Goal: Task Accomplishment & Management: Manage account settings

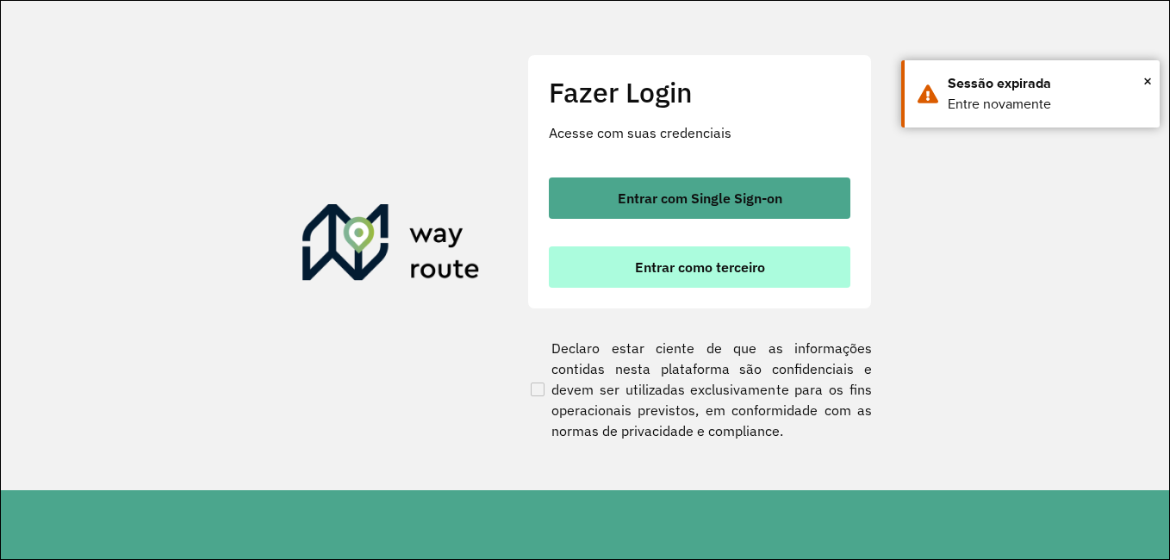
click at [657, 260] on span "Entrar como terceiro" at bounding box center [700, 267] width 130 height 14
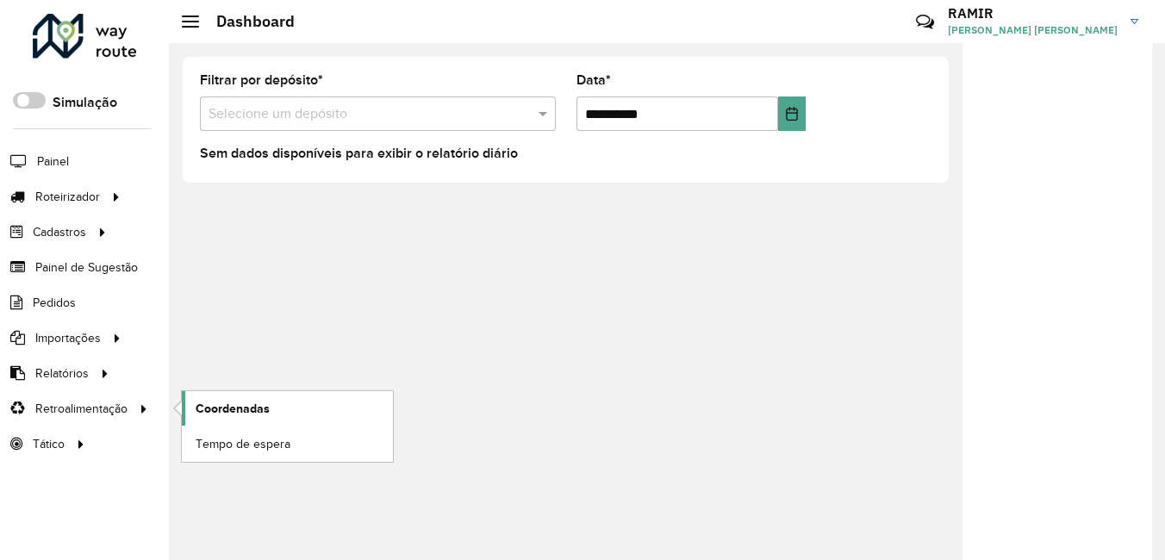
click at [251, 411] on span "Coordenadas" at bounding box center [233, 409] width 74 height 18
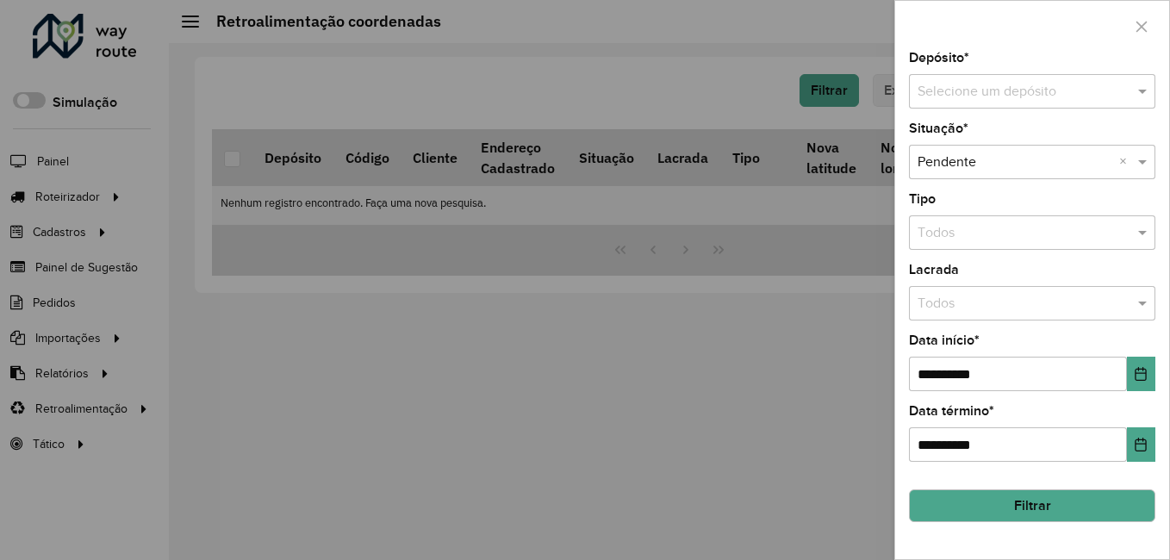
click at [998, 95] on input "text" at bounding box center [1014, 92] width 195 height 21
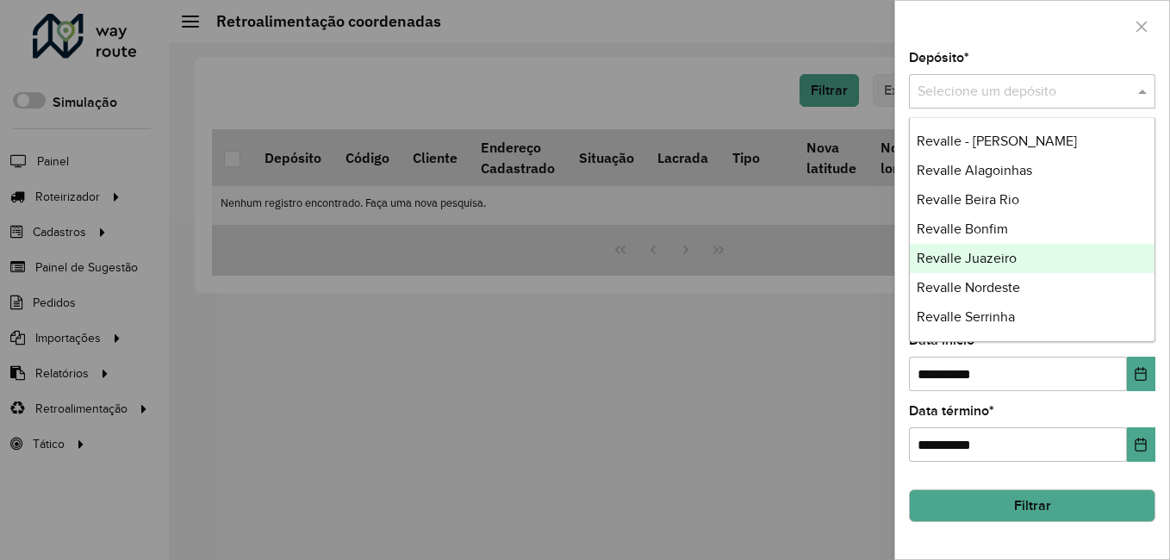
click at [981, 254] on span "Revalle Juazeiro" at bounding box center [967, 258] width 100 height 15
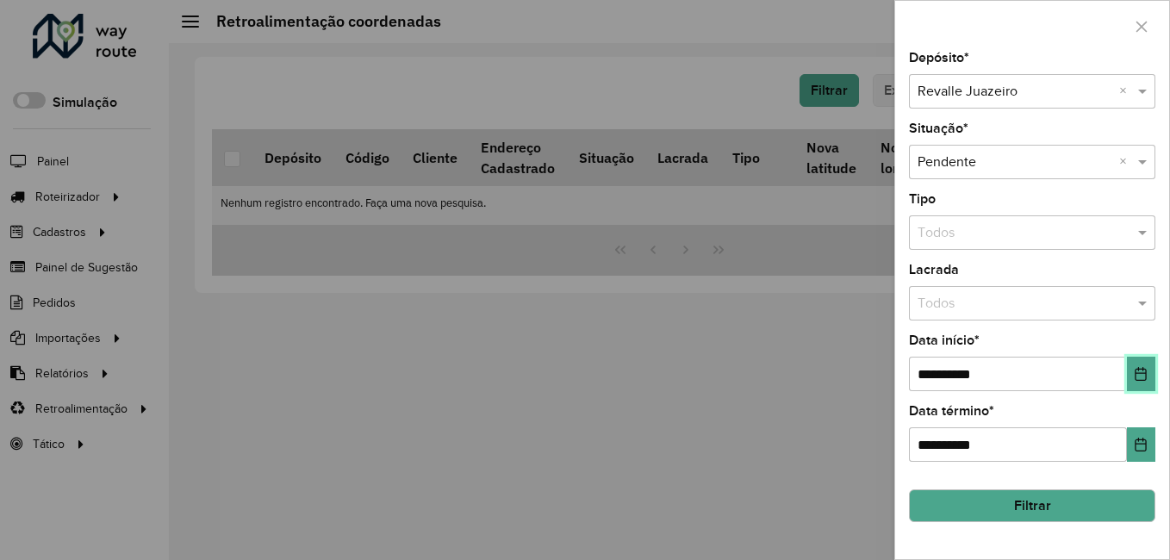
click at [1133, 377] on button "Choose Date" at bounding box center [1141, 374] width 28 height 34
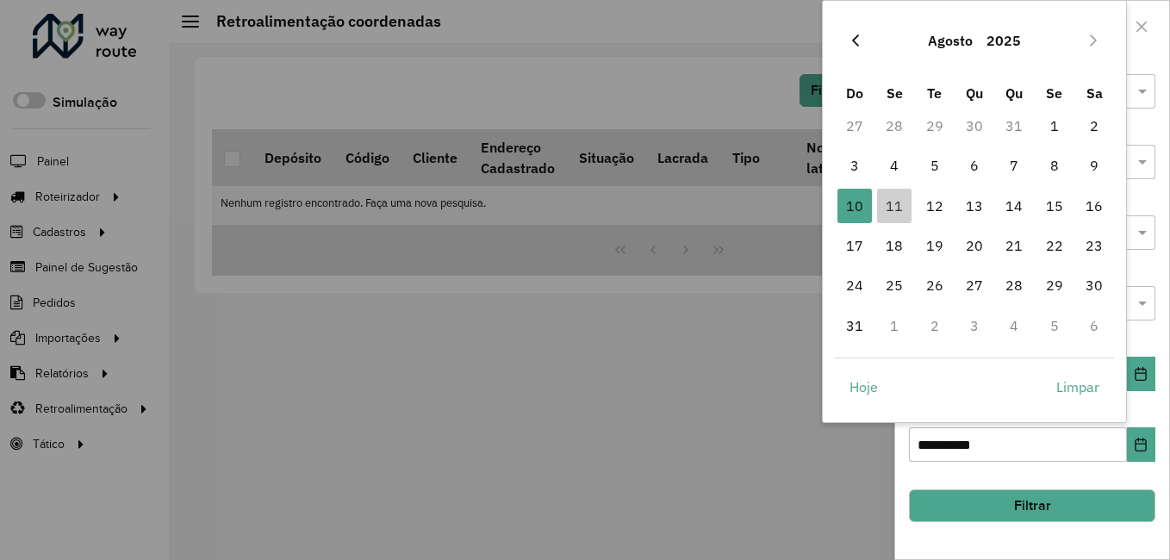
click at [851, 48] on button "Previous Month" at bounding box center [856, 41] width 28 height 28
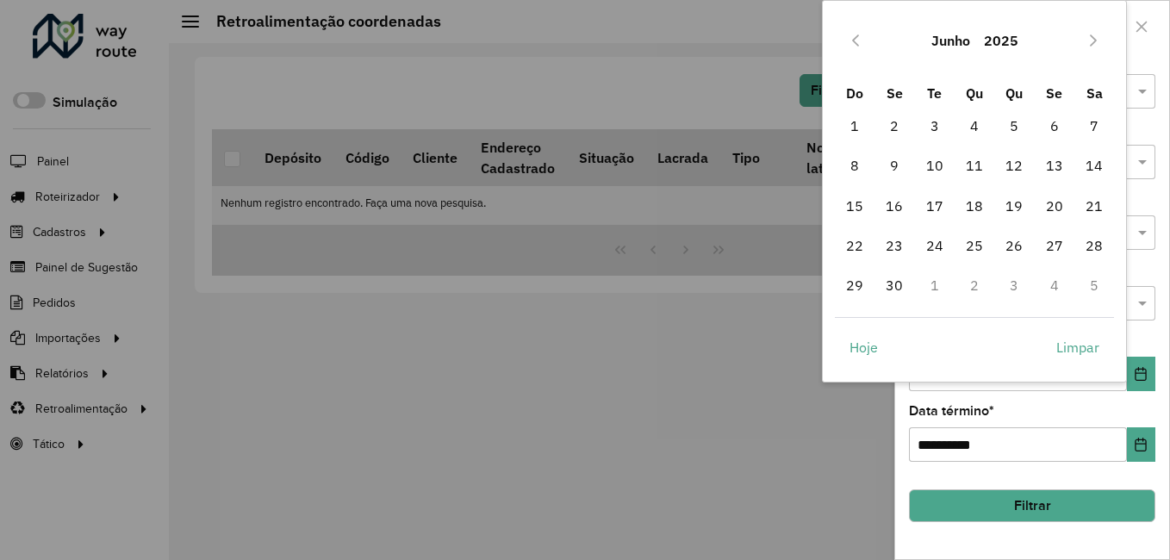
click at [851, 48] on button "Previous Month" at bounding box center [856, 41] width 28 height 28
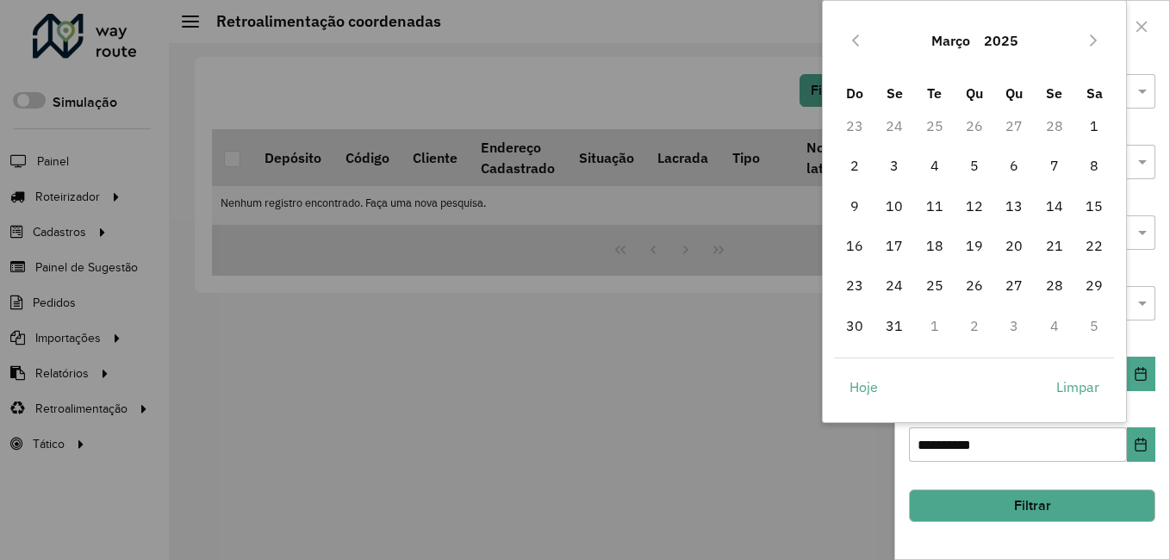
click at [851, 48] on button "Previous Month" at bounding box center [856, 41] width 28 height 28
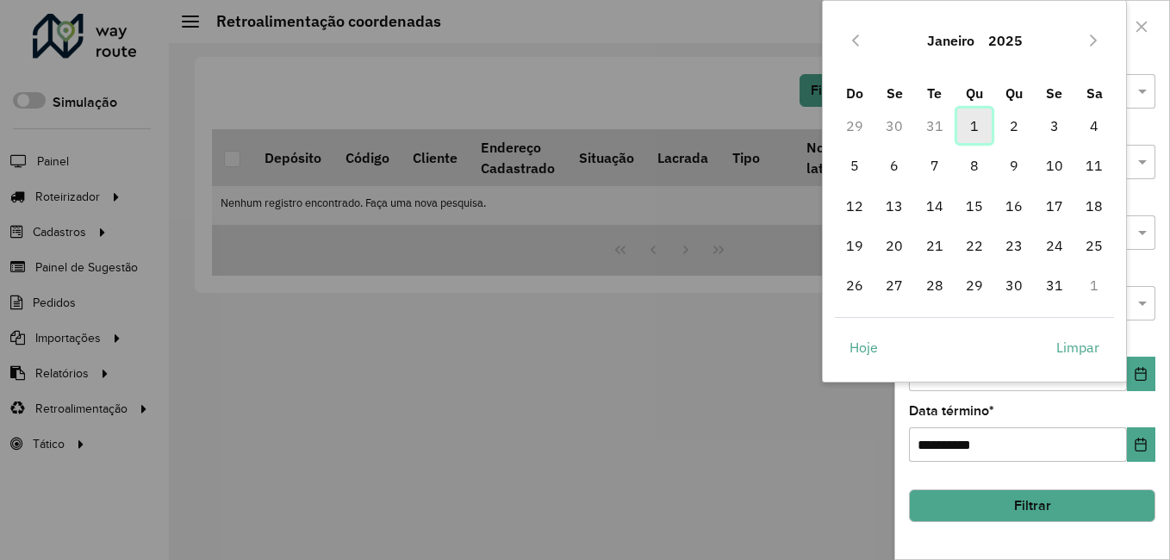
click at [983, 126] on span "1" at bounding box center [974, 126] width 34 height 34
type input "**********"
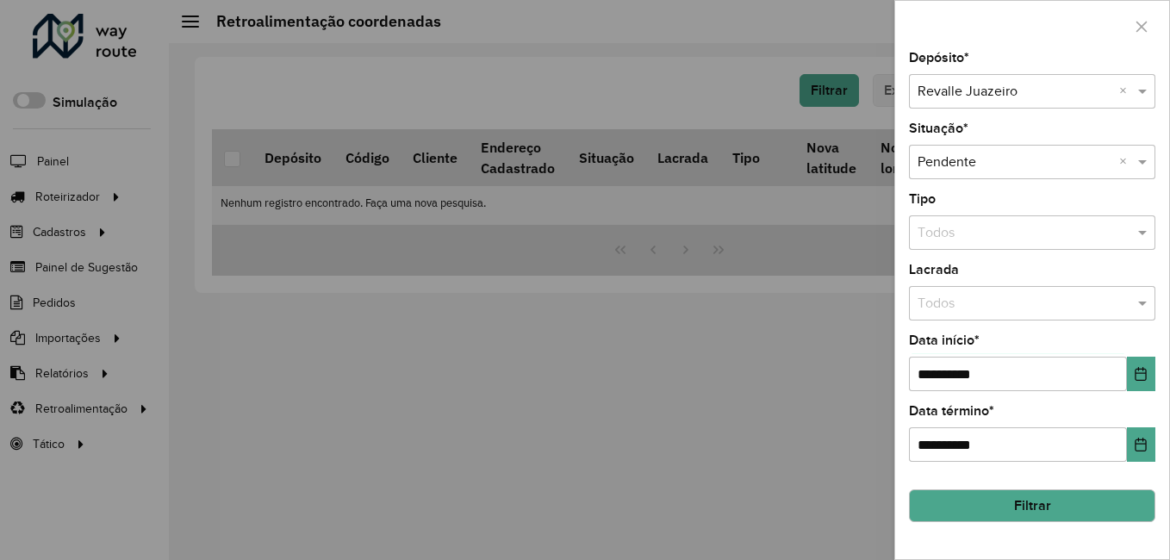
click at [1053, 508] on button "Filtrar" at bounding box center [1032, 505] width 246 height 33
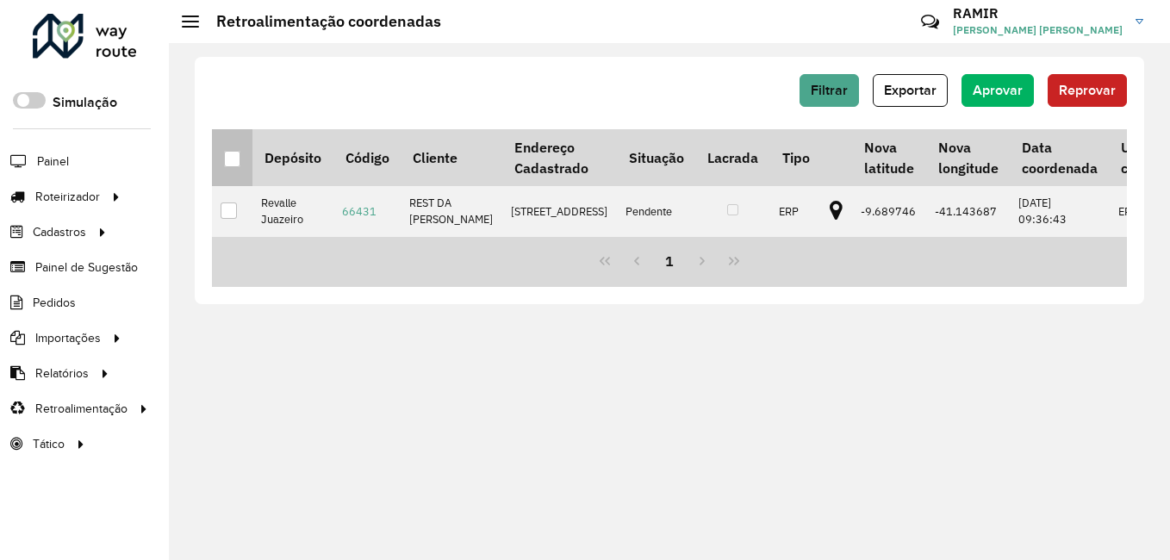
click at [233, 156] on div at bounding box center [232, 159] width 16 height 16
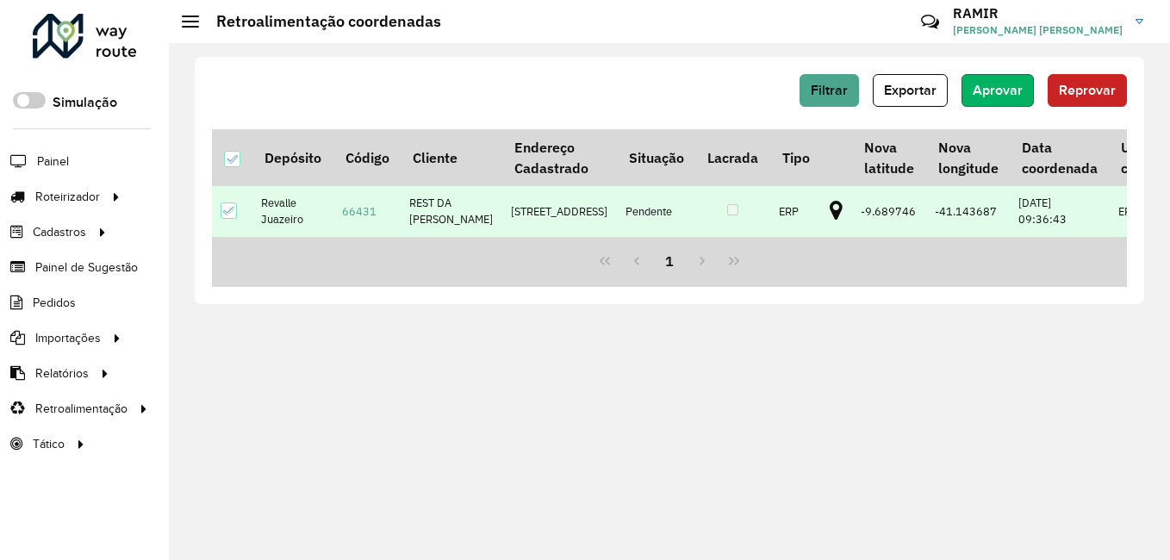
click at [1013, 85] on span "Aprovar" at bounding box center [998, 90] width 50 height 15
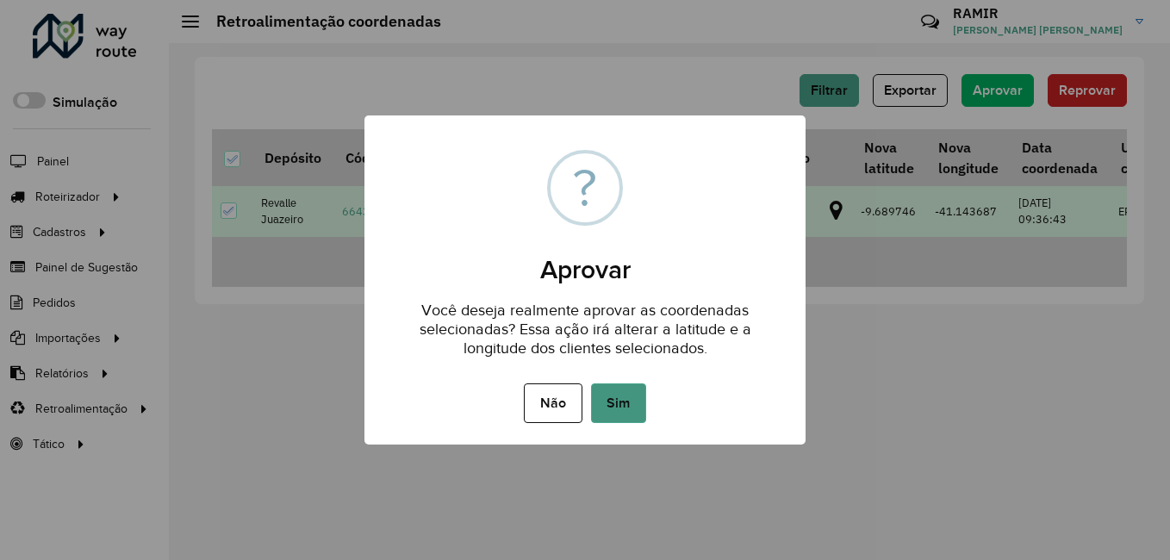
click at [606, 395] on button "Sim" at bounding box center [618, 403] width 55 height 40
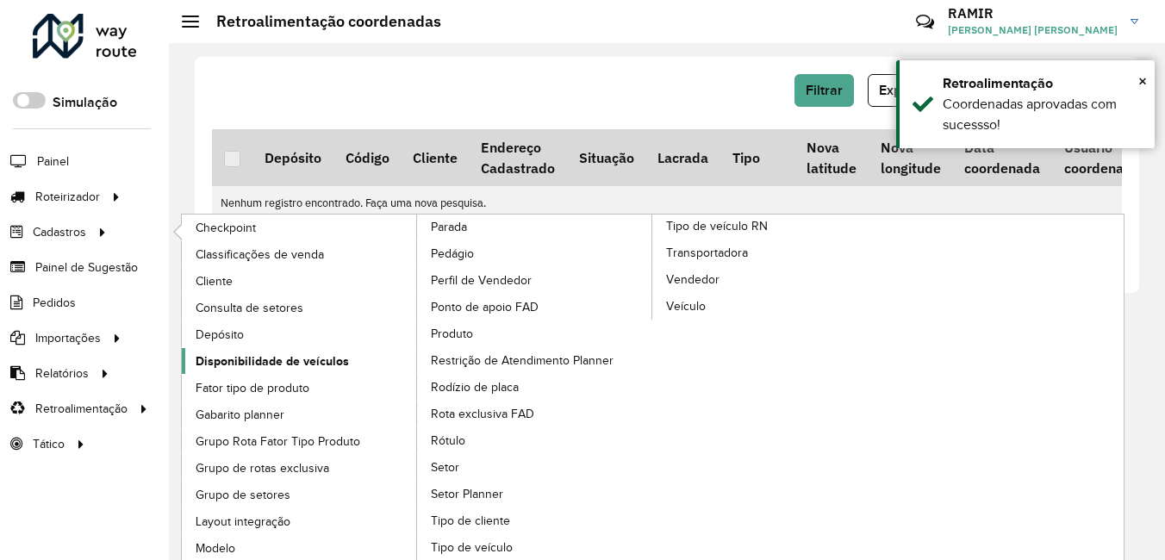
click at [251, 361] on span "Disponibilidade de veículos" at bounding box center [272, 361] width 153 height 18
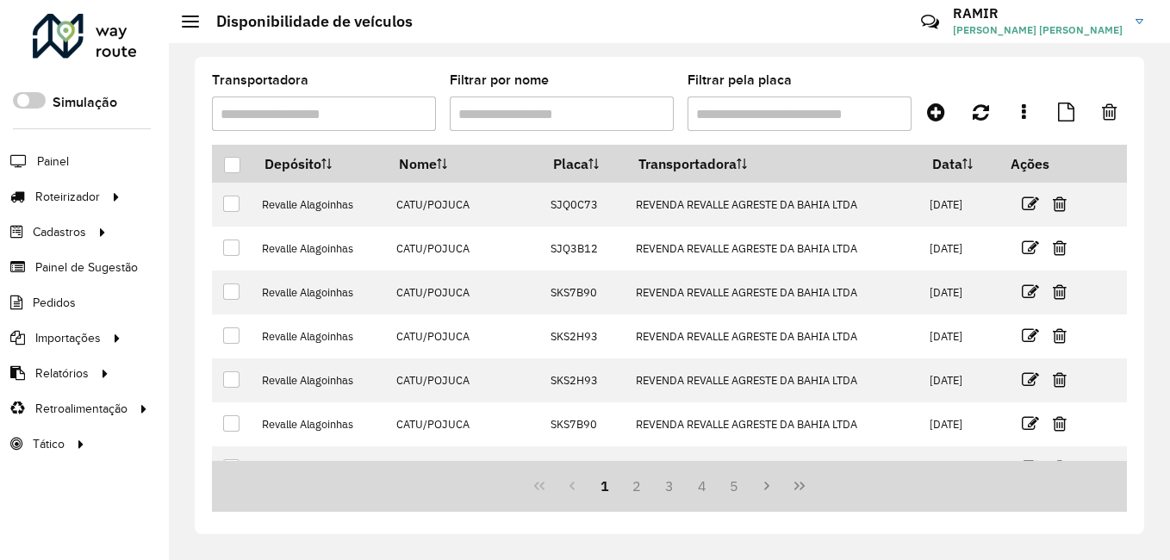
click at [837, 72] on div "Transportadora Filtrar por nome Filtrar pela placa Depósito Nome Placa Transpor…" at bounding box center [669, 295] width 949 height 477
click at [928, 112] on icon at bounding box center [936, 112] width 18 height 21
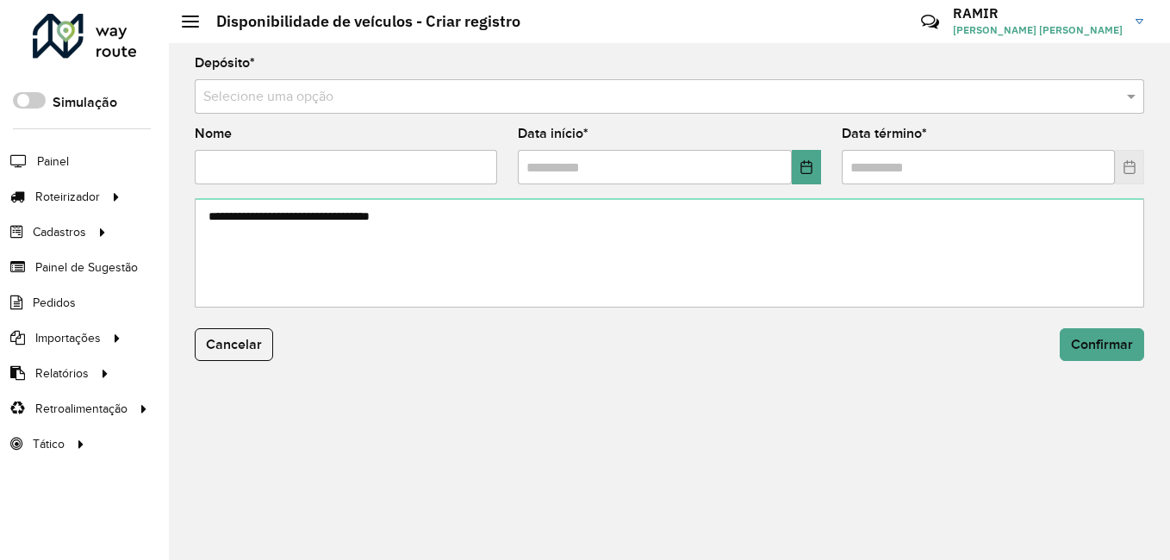
click at [290, 94] on input "text" at bounding box center [652, 97] width 898 height 21
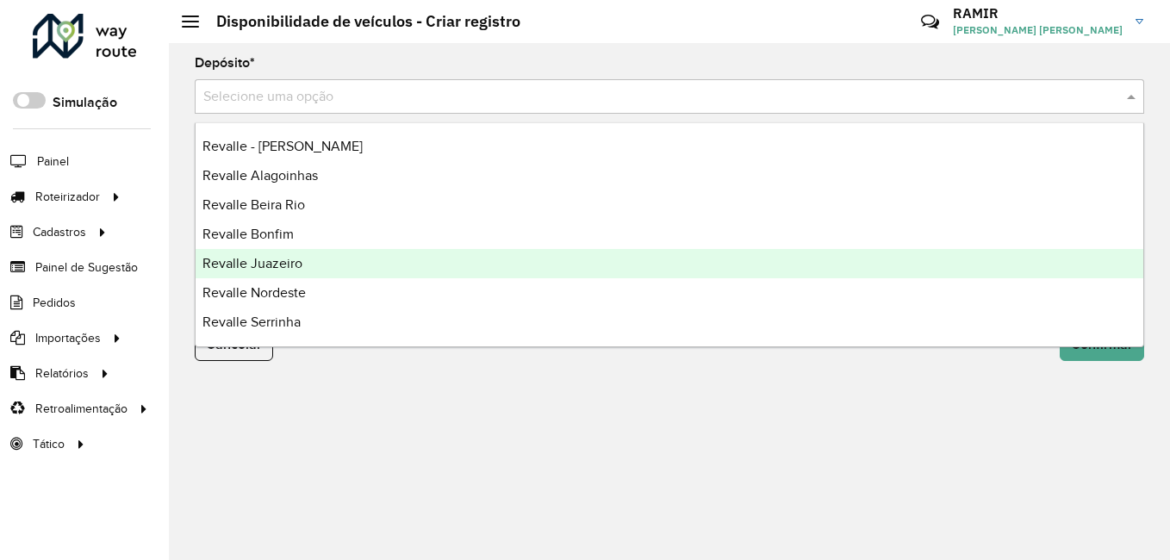
click at [272, 270] on span "Revalle Juazeiro" at bounding box center [252, 263] width 100 height 15
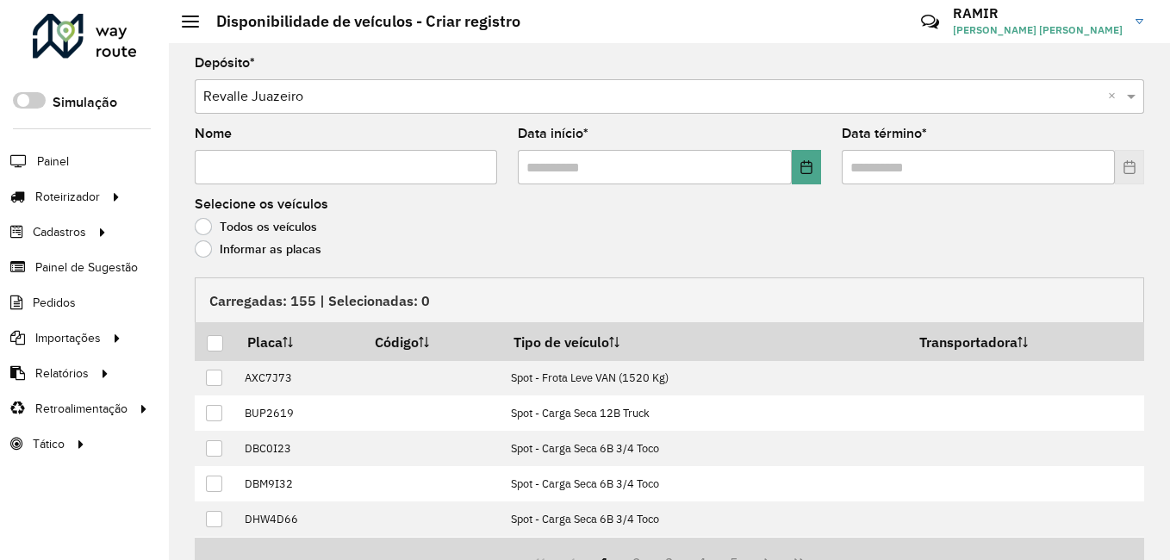
click at [283, 165] on input "Nome" at bounding box center [346, 167] width 302 height 34
type input "**********"
click at [208, 246] on label "Informar as placas" at bounding box center [258, 248] width 127 height 17
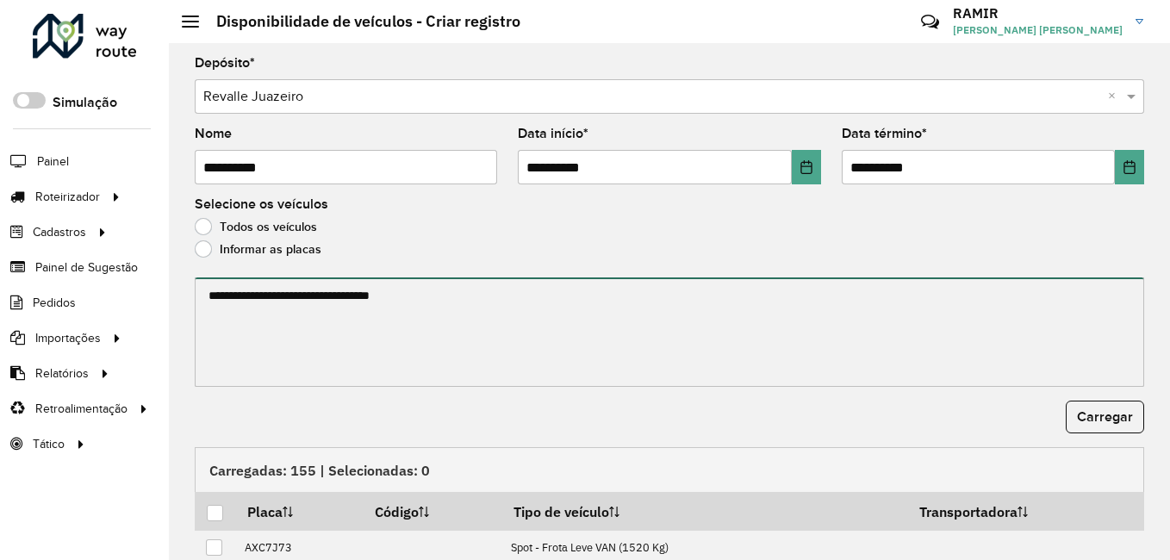
click at [245, 313] on textarea at bounding box center [669, 331] width 949 height 109
paste textarea "******* ******* ******* ******* ******* ******* ******* ******* ******* *******…"
click at [279, 359] on textarea "******* ******* ******* ******* ******* ******* ******* ******* ******* *******…" at bounding box center [667, 331] width 944 height 109
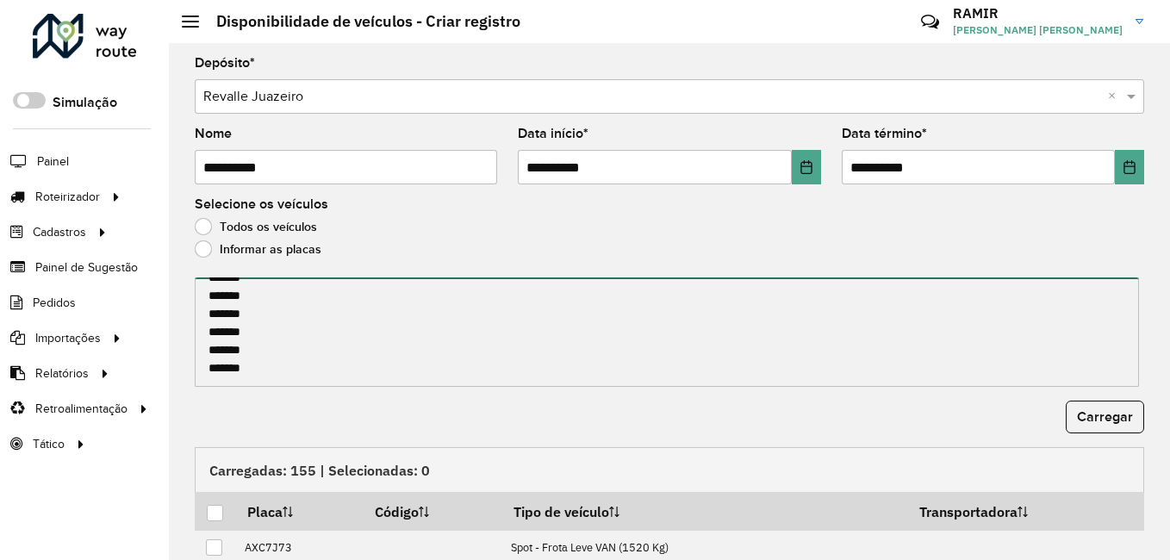
type textarea "******* ******* ******* ******* ******* ******* ******* ******* ******* *******…"
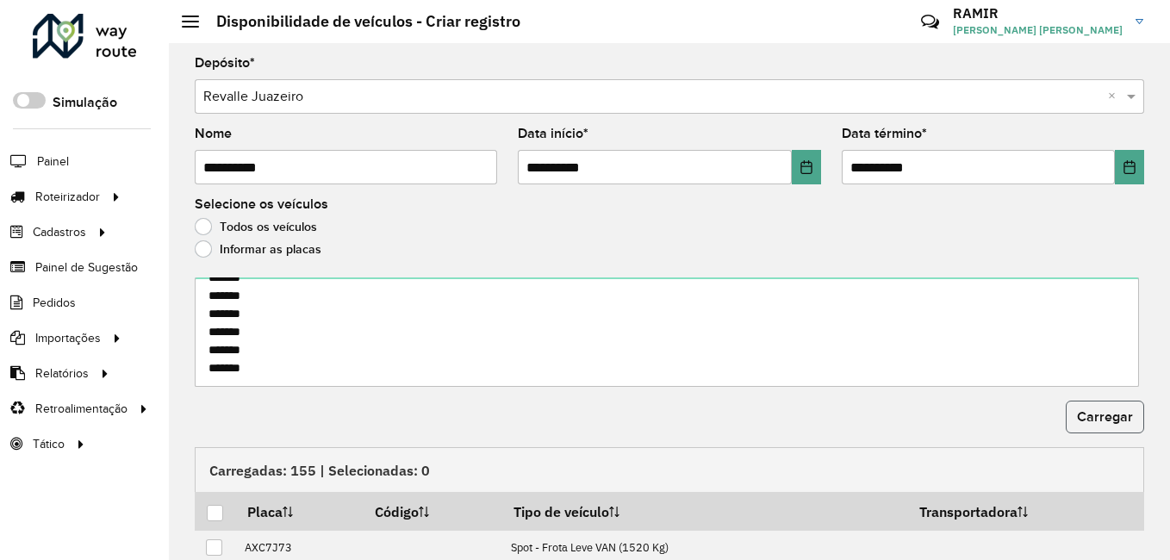
click at [1077, 412] on span "Carregar" at bounding box center [1105, 416] width 56 height 15
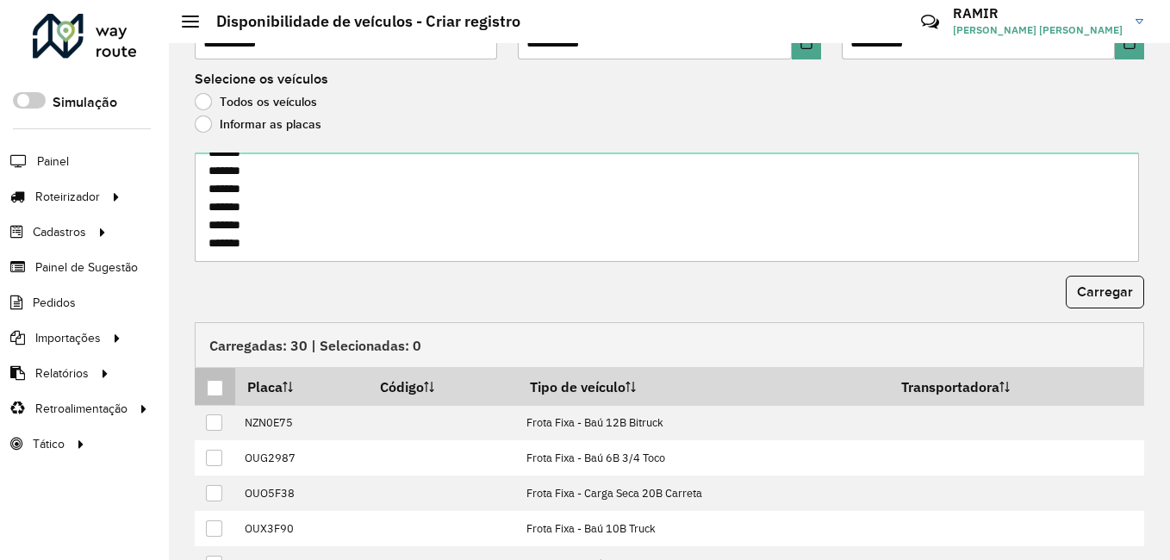
scroll to position [172, 0]
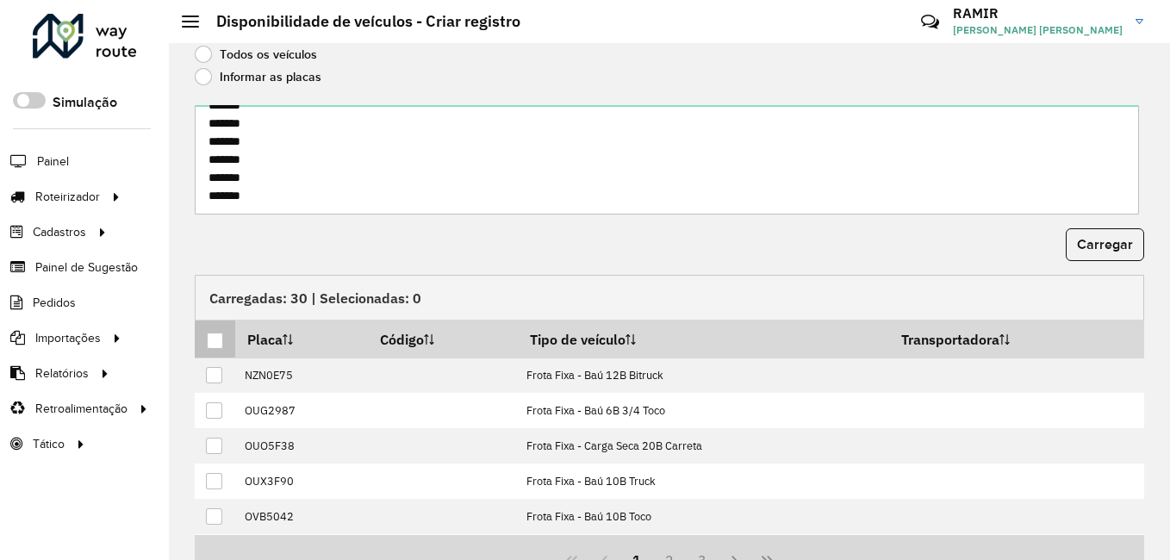
click at [216, 340] on div at bounding box center [215, 340] width 16 height 16
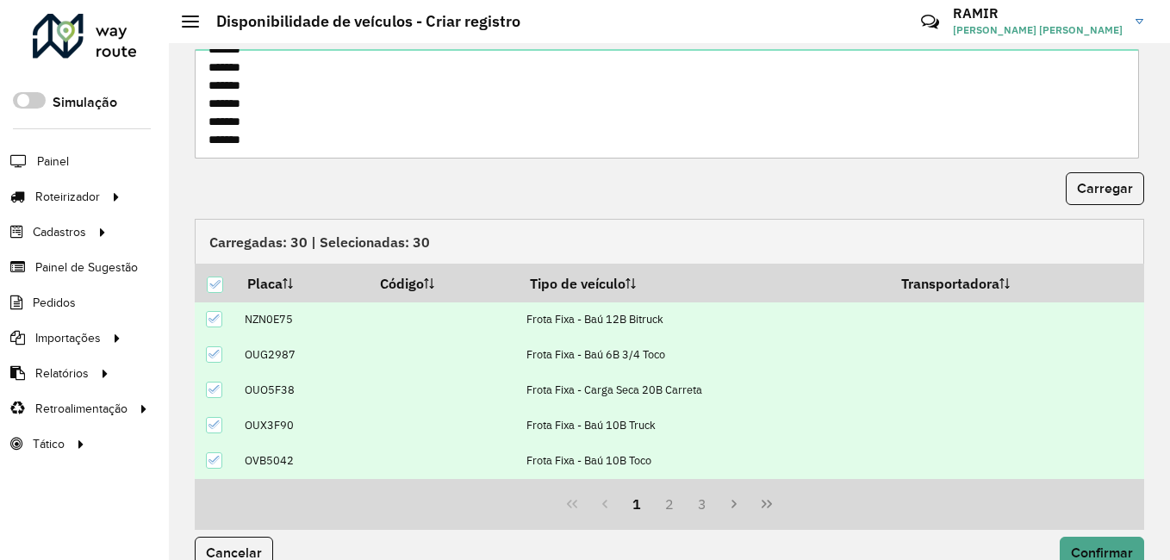
scroll to position [258, 0]
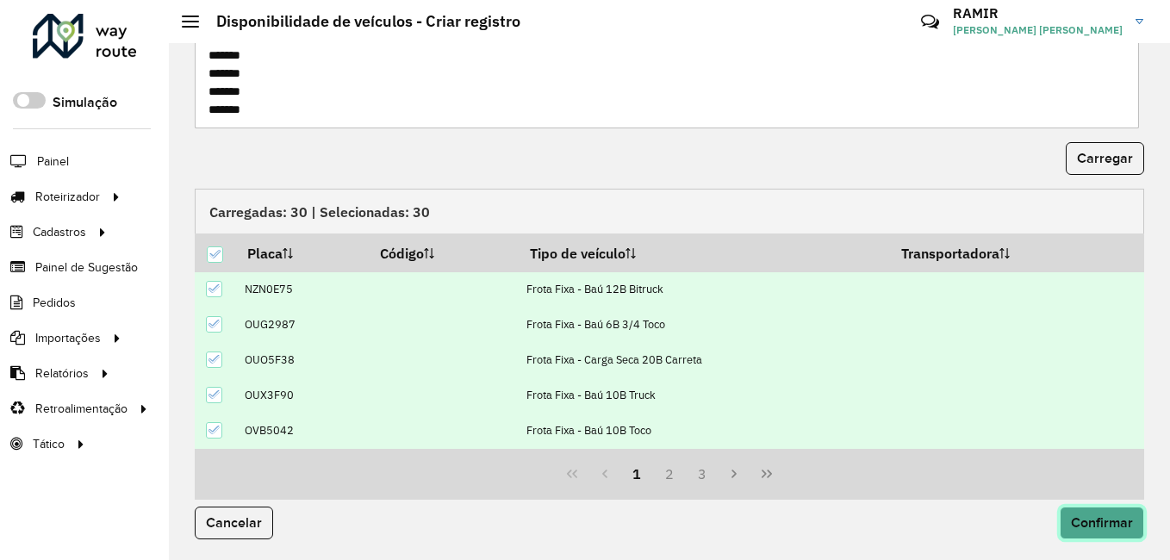
click at [1097, 518] on span "Confirmar" at bounding box center [1102, 522] width 62 height 15
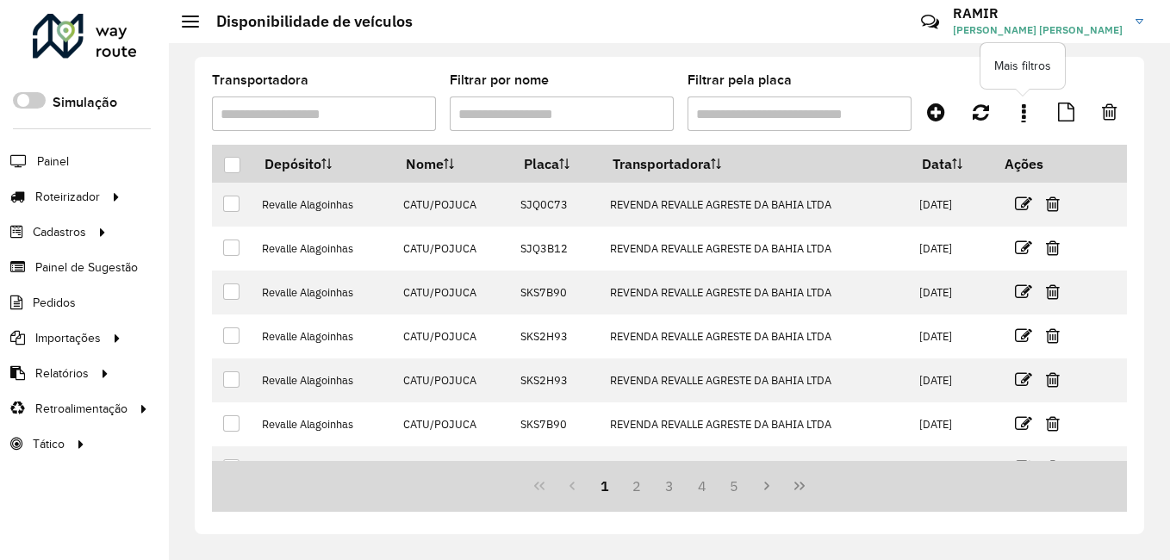
click at [1029, 111] on link at bounding box center [1023, 111] width 34 height 31
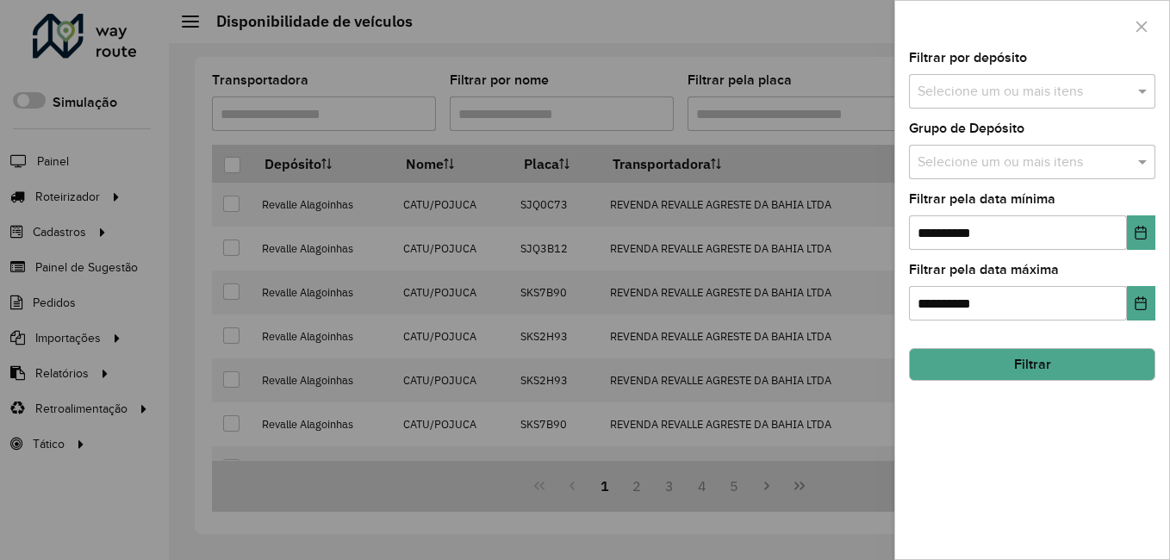
click at [1013, 88] on input "text" at bounding box center [1023, 92] width 221 height 21
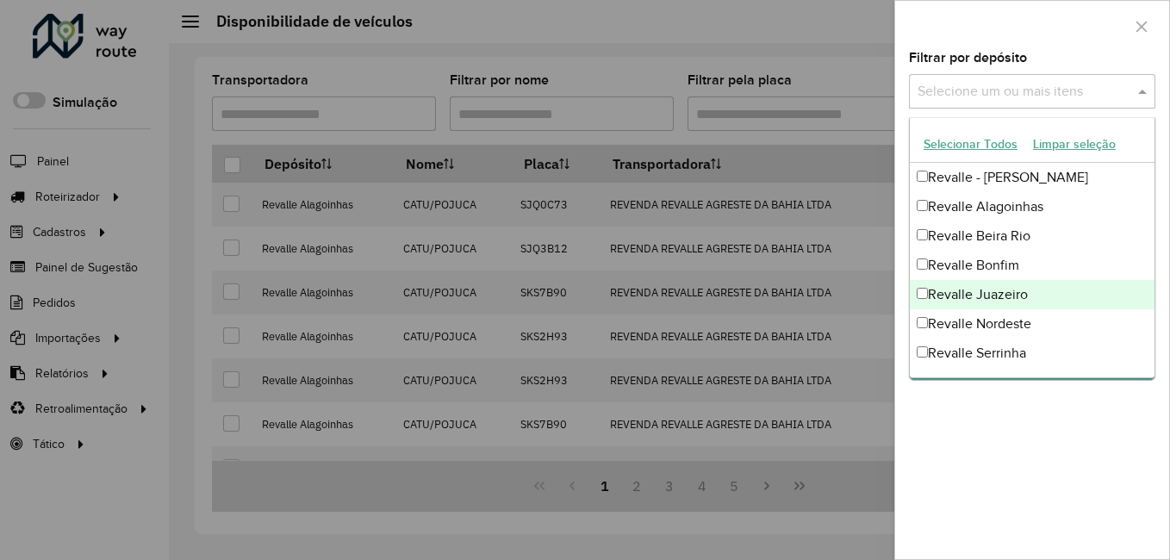
click at [973, 301] on div "Revalle Juazeiro" at bounding box center [1032, 294] width 245 height 29
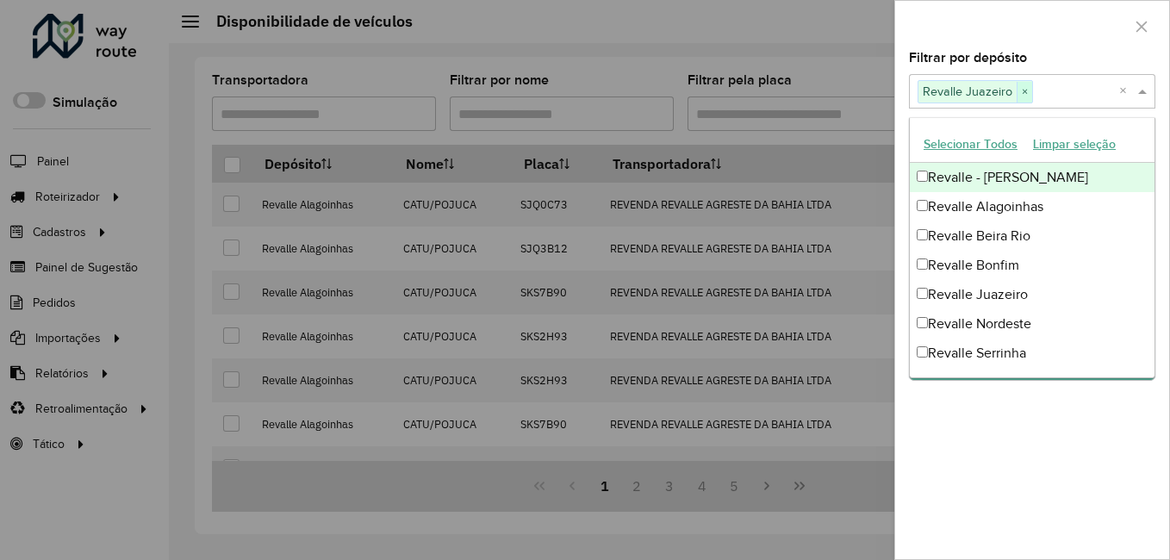
click at [1027, 90] on span "×" at bounding box center [1024, 92] width 16 height 21
click at [1145, 26] on icon "button" at bounding box center [1141, 27] width 14 height 14
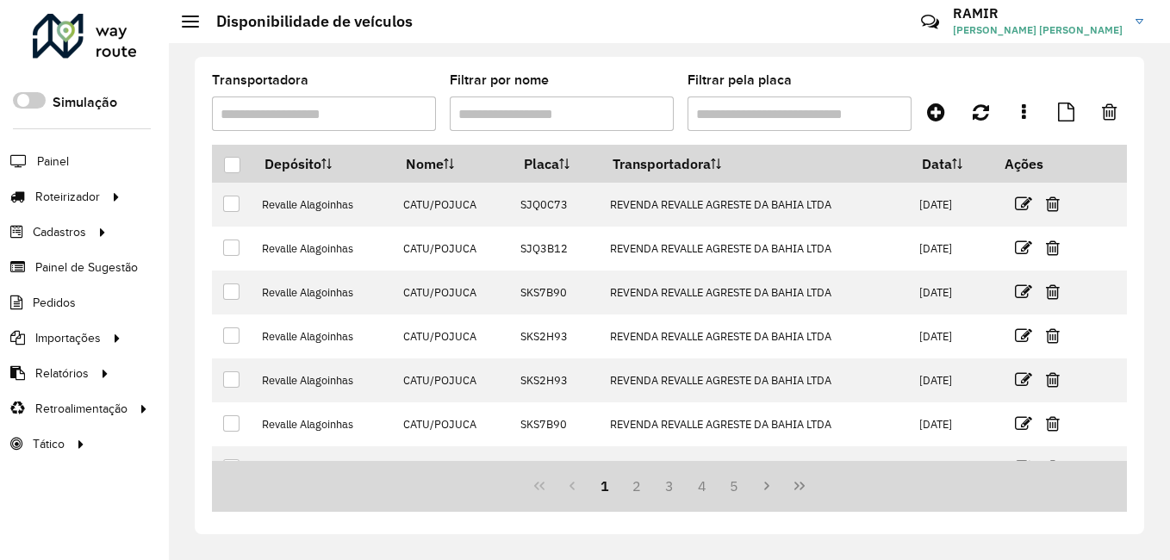
click at [793, 104] on input "Filtrar pela placa" at bounding box center [799, 113] width 224 height 34
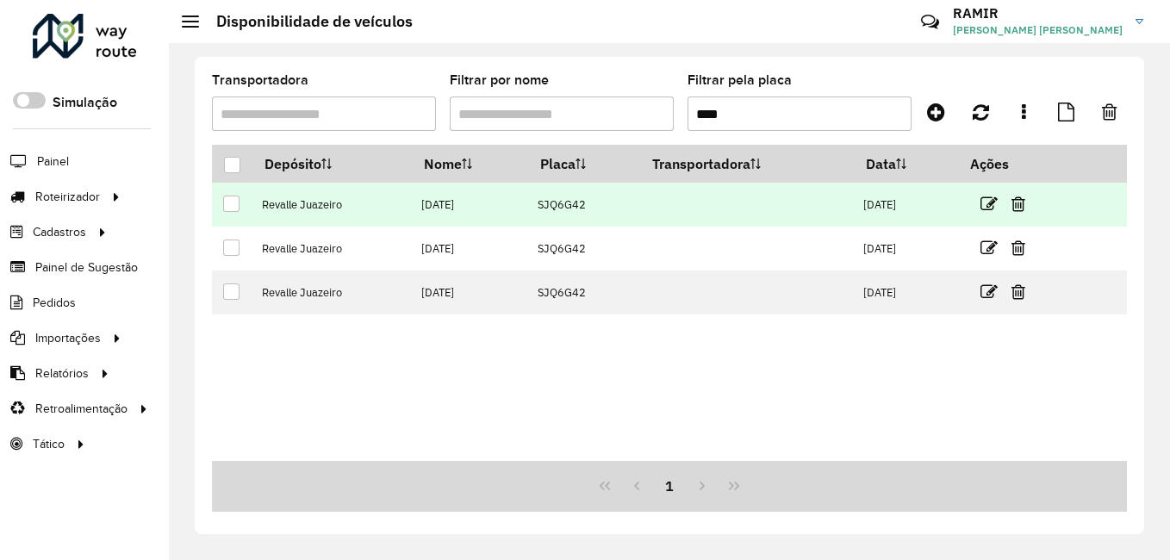
click at [230, 205] on div at bounding box center [231, 204] width 16 height 16
click at [1025, 205] on icon at bounding box center [1018, 204] width 14 height 17
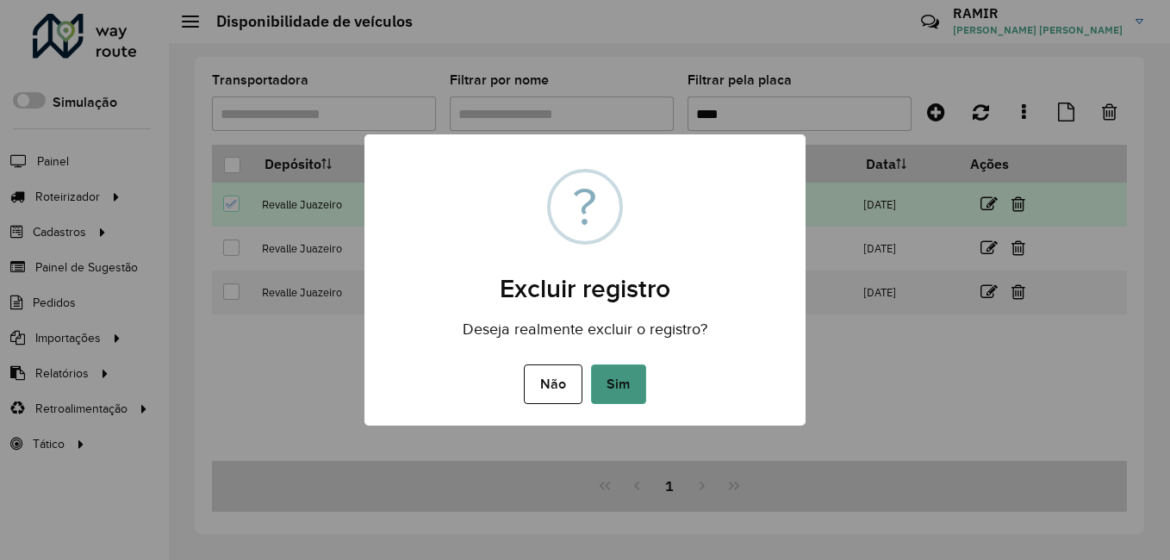
click at [623, 386] on button "Sim" at bounding box center [618, 384] width 55 height 40
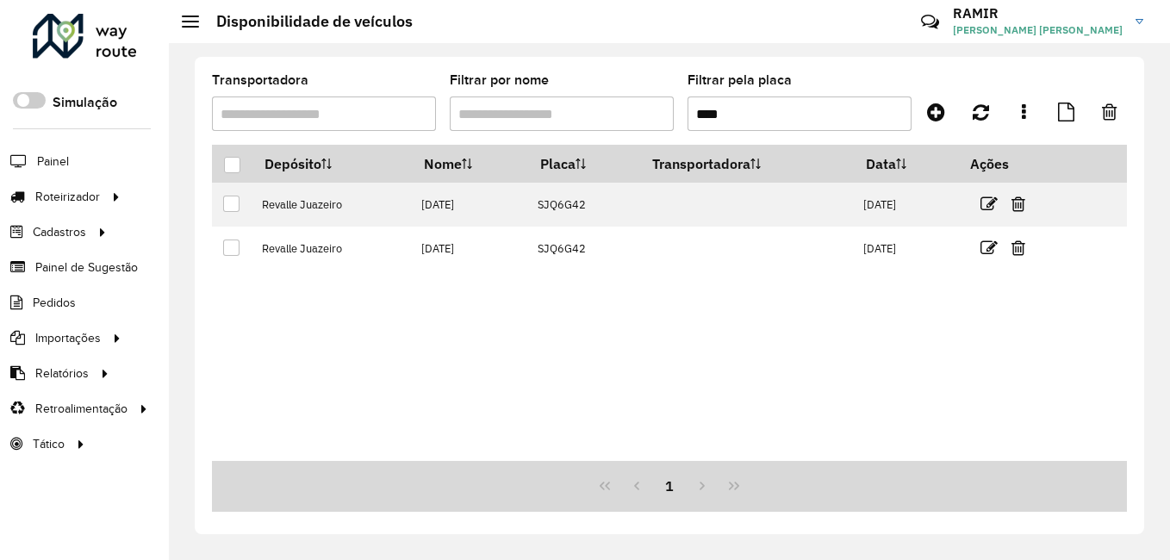
click at [723, 107] on input "****" at bounding box center [799, 113] width 224 height 34
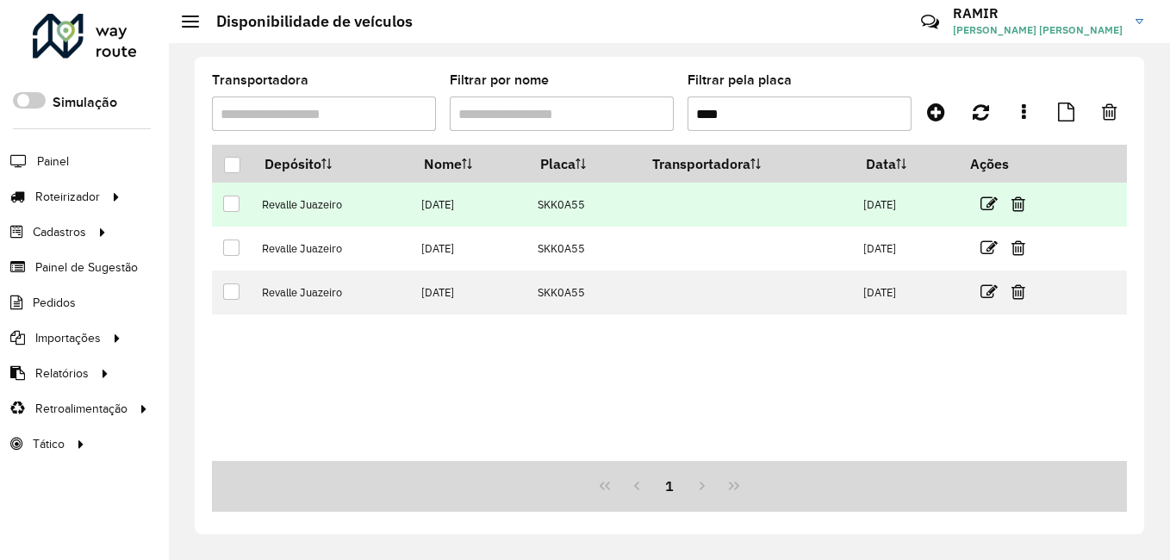
type input "****"
click at [231, 203] on div at bounding box center [231, 204] width 16 height 16
click at [1025, 202] on icon at bounding box center [1018, 204] width 14 height 17
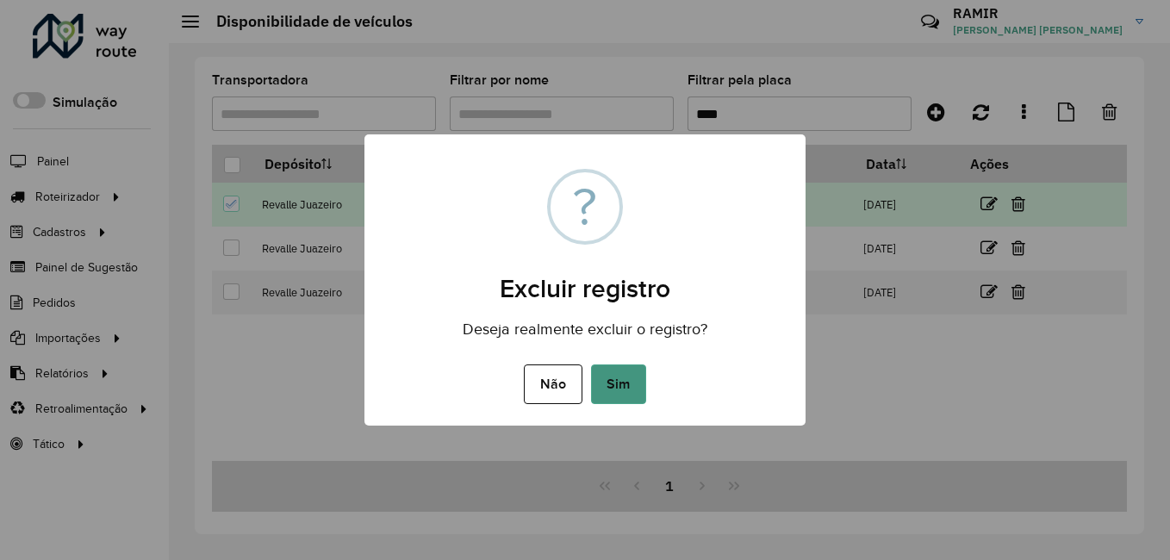
click at [627, 376] on button "Sim" at bounding box center [618, 384] width 55 height 40
